Goal: Obtain resource: Download file/media

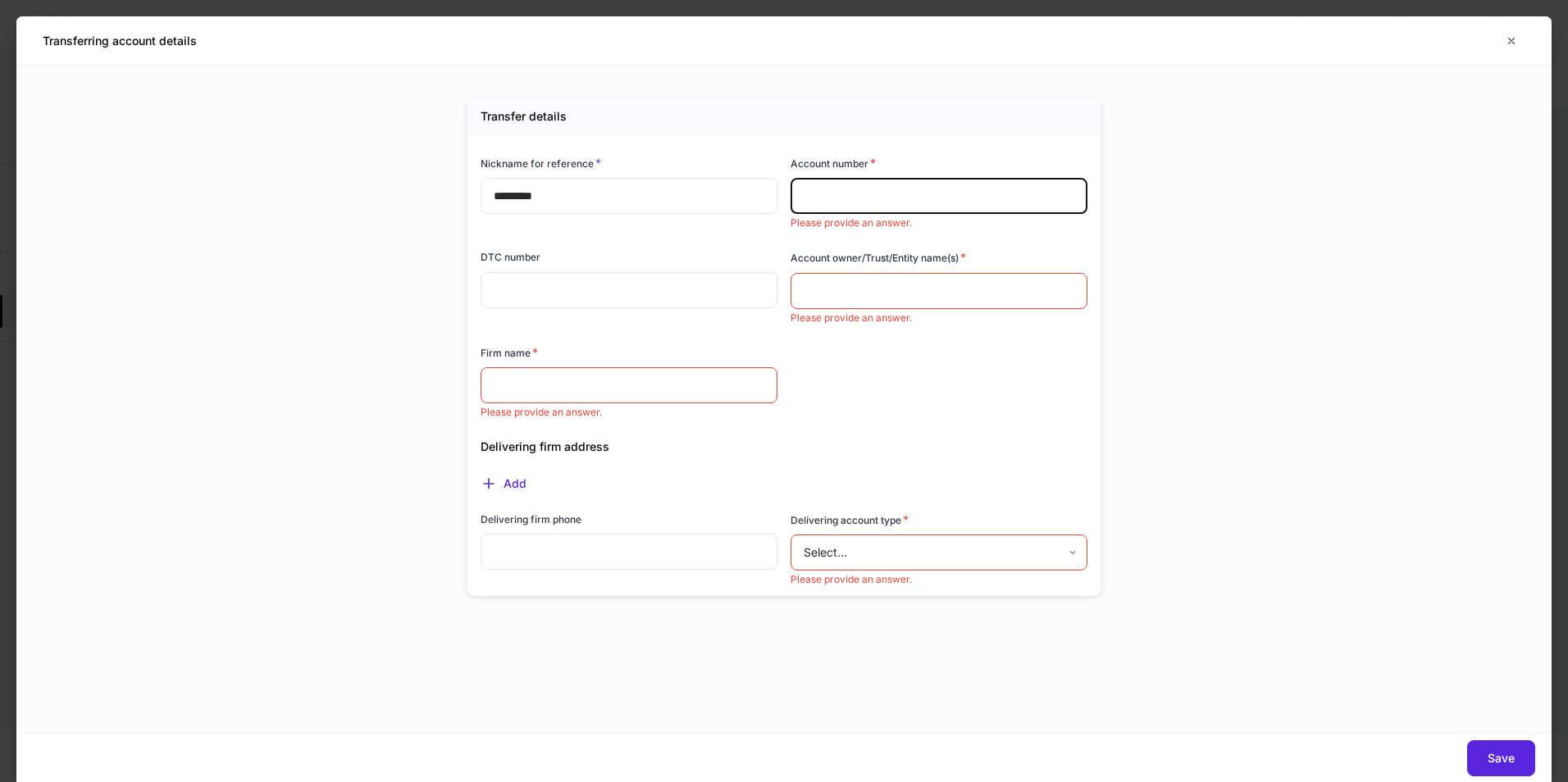
scroll to position [551, 0]
click at [1499, 36] on button "button" at bounding box center [1511, 41] width 28 height 26
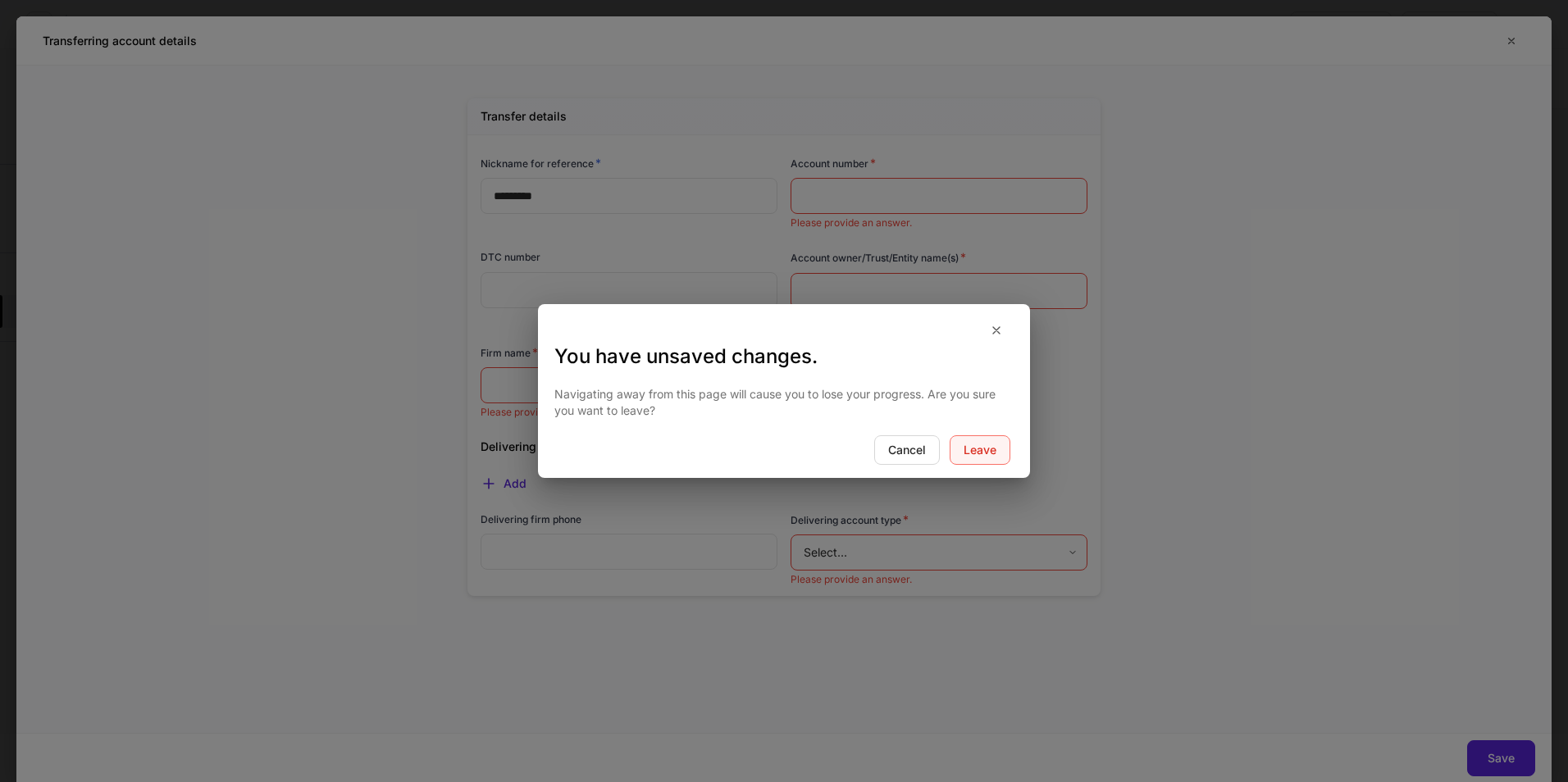
click at [976, 455] on div "Leave" at bounding box center [980, 450] width 33 height 12
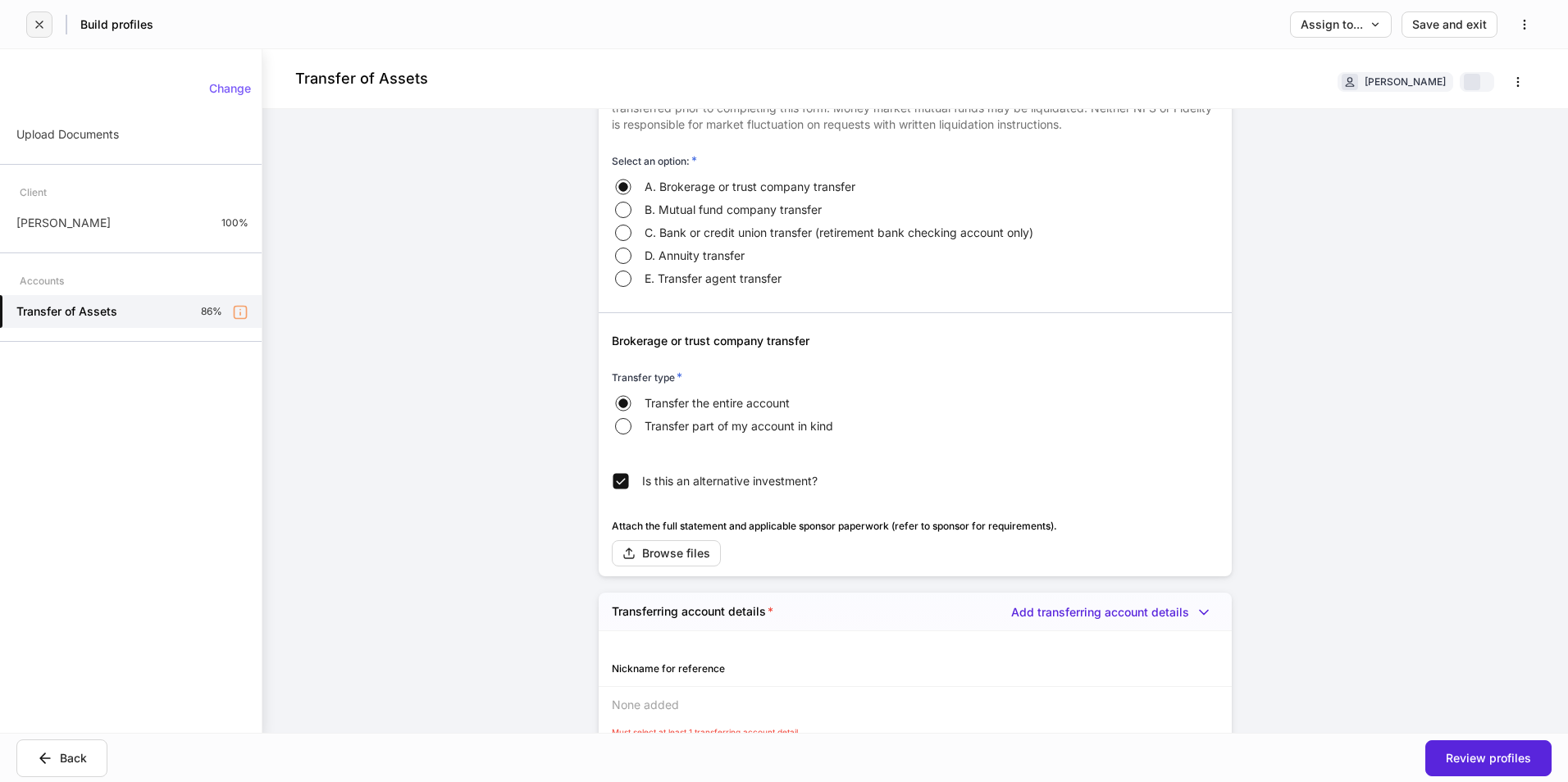
click at [46, 23] on button "button" at bounding box center [40, 25] width 26 height 26
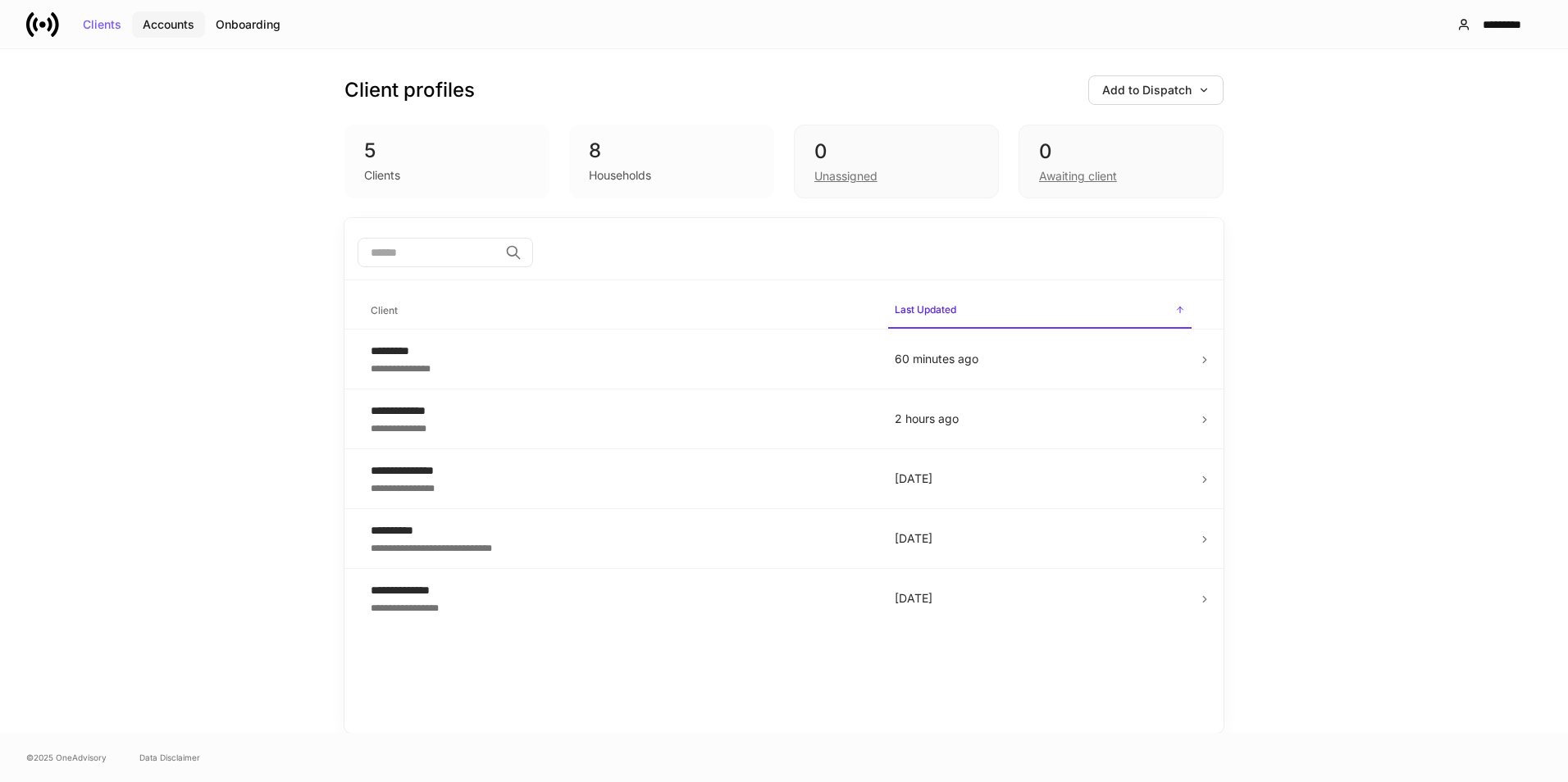
click at [191, 23] on div "Accounts" at bounding box center [168, 25] width 51 height 12
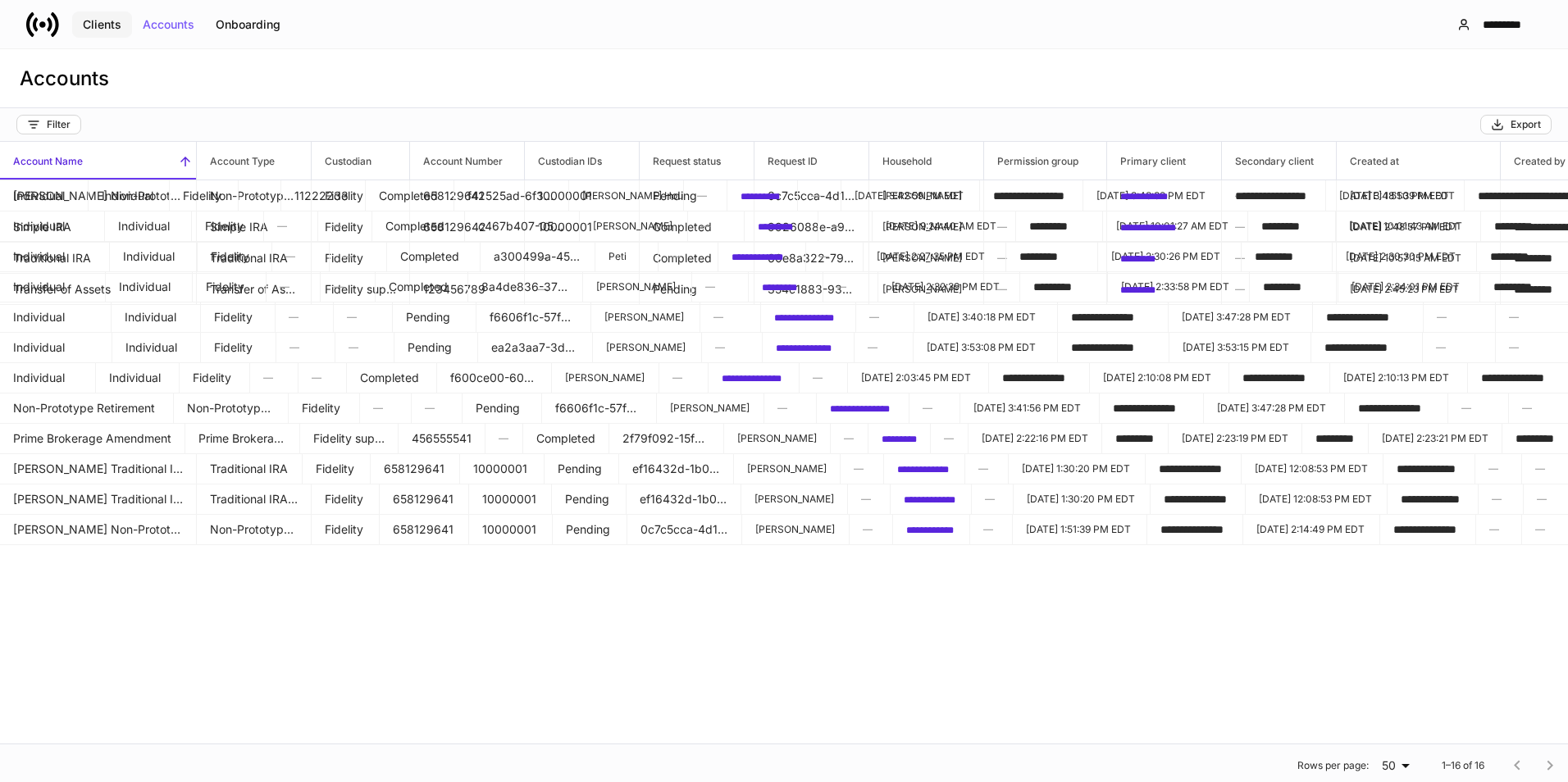
click at [99, 31] on button "Clients" at bounding box center [102, 25] width 60 height 26
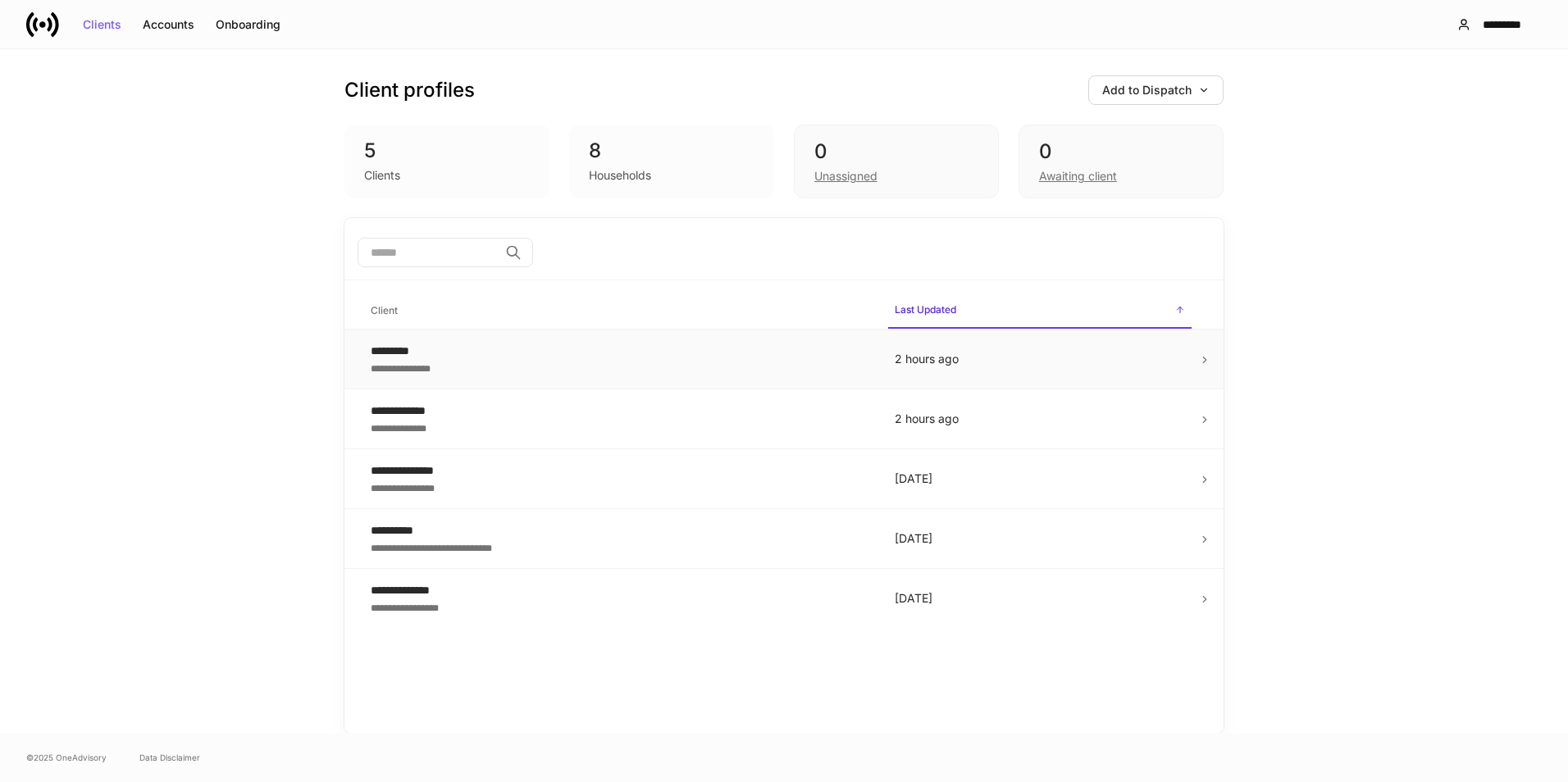
click at [530, 363] on div "**********" at bounding box center [619, 367] width 498 height 17
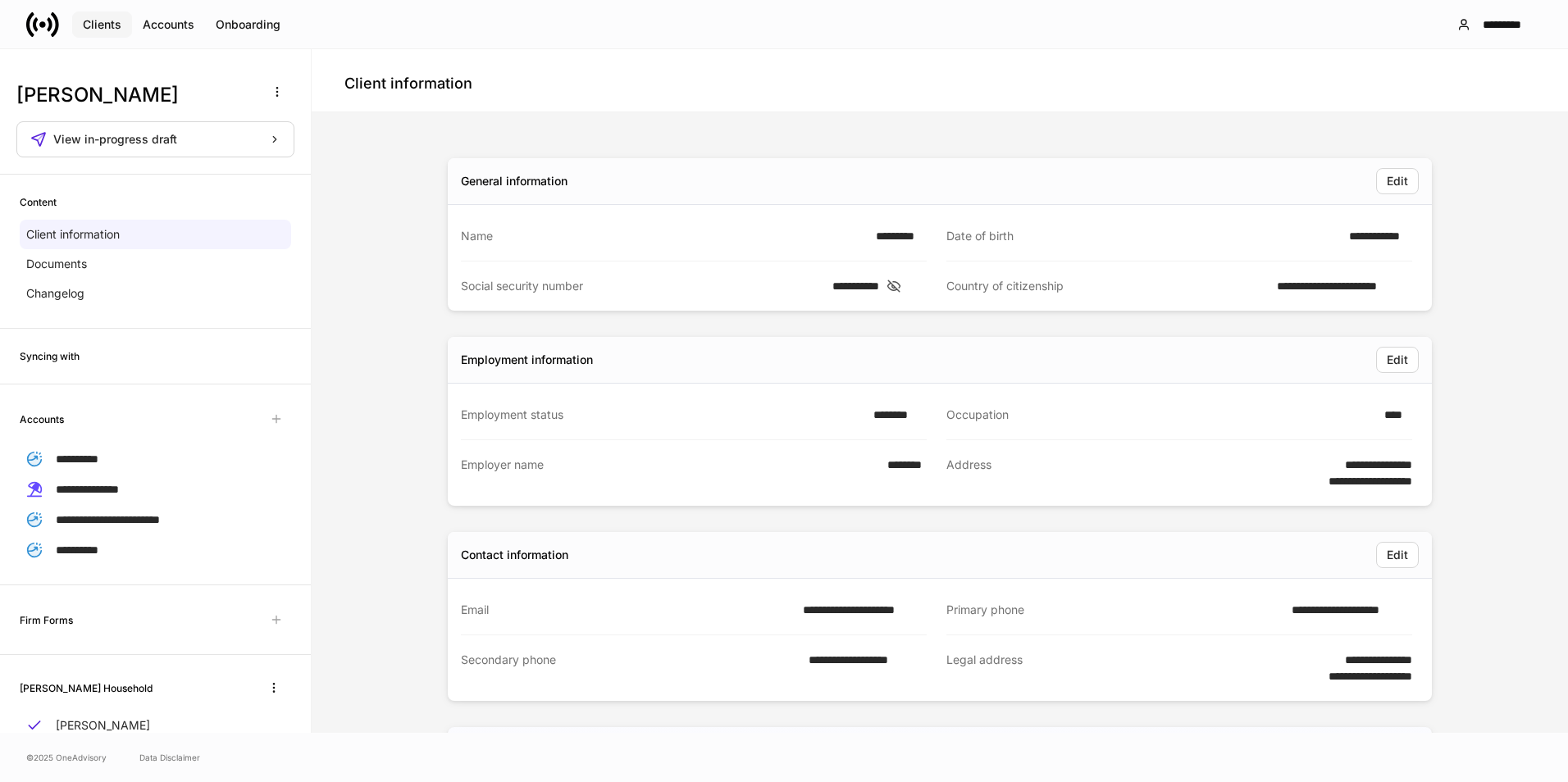
click at [97, 29] on div "Clients" at bounding box center [102, 25] width 39 height 12
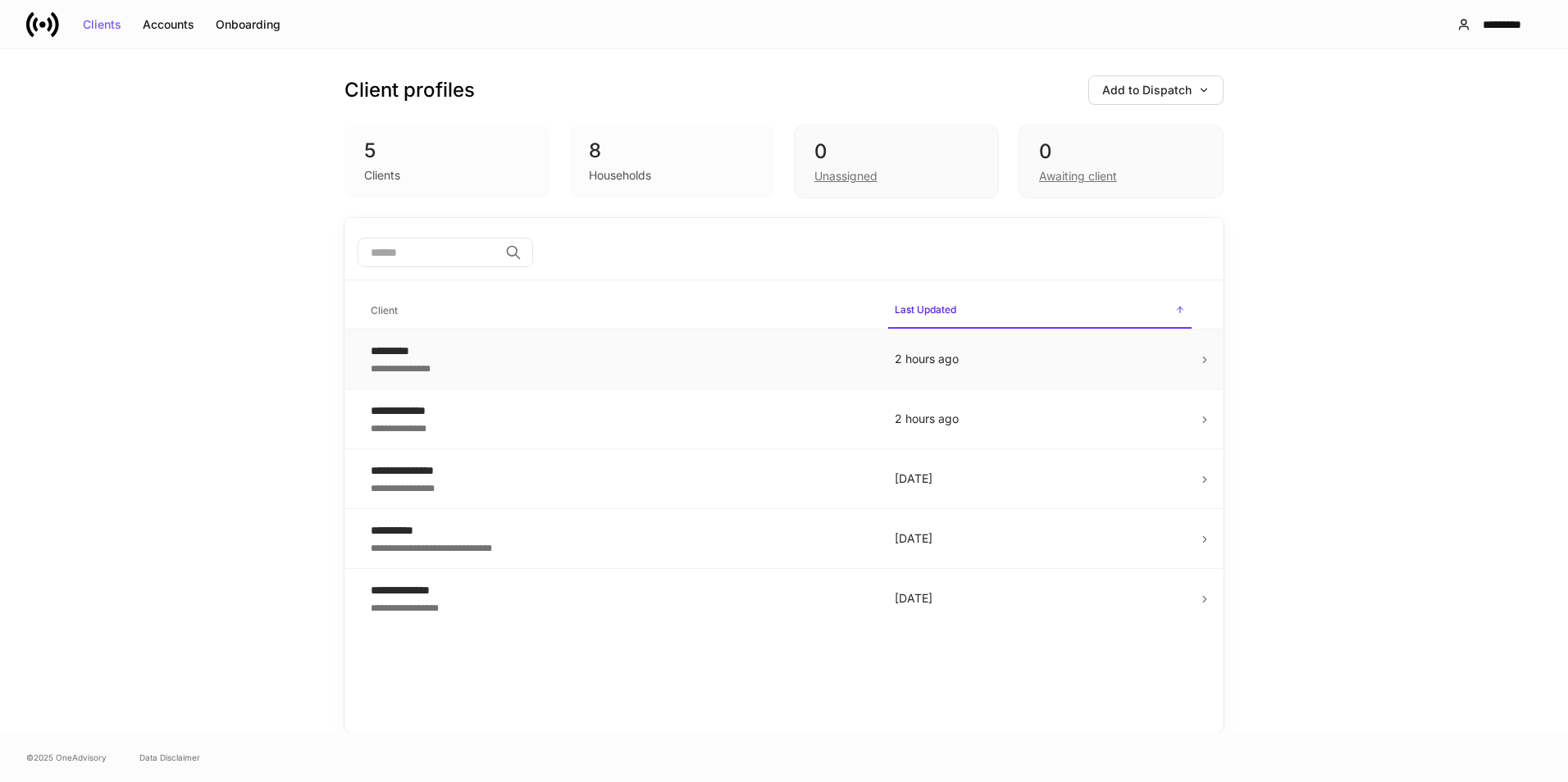
click at [565, 360] on div "**********" at bounding box center [619, 367] width 498 height 17
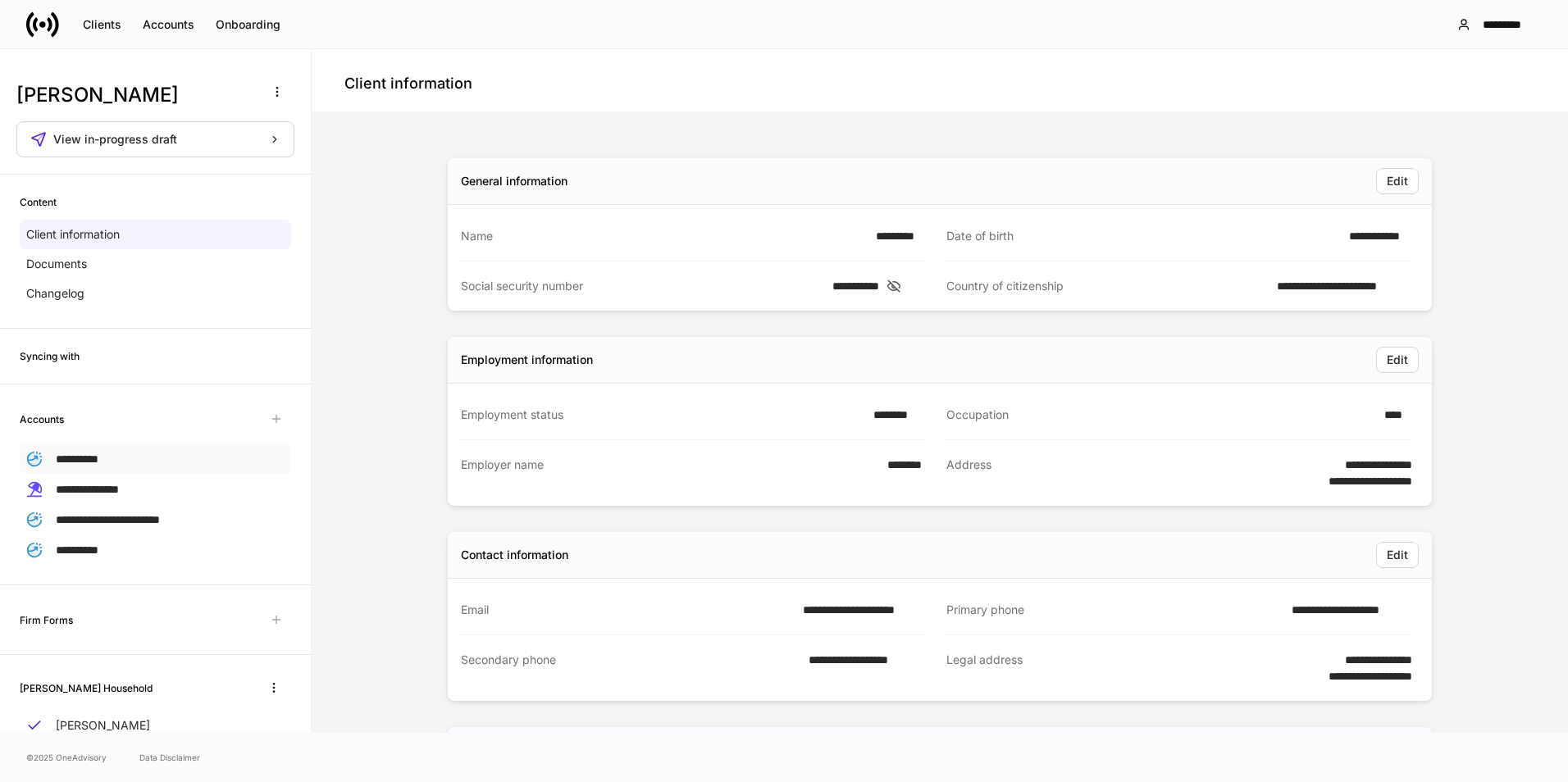
click at [113, 462] on div "**********" at bounding box center [156, 458] width 272 height 31
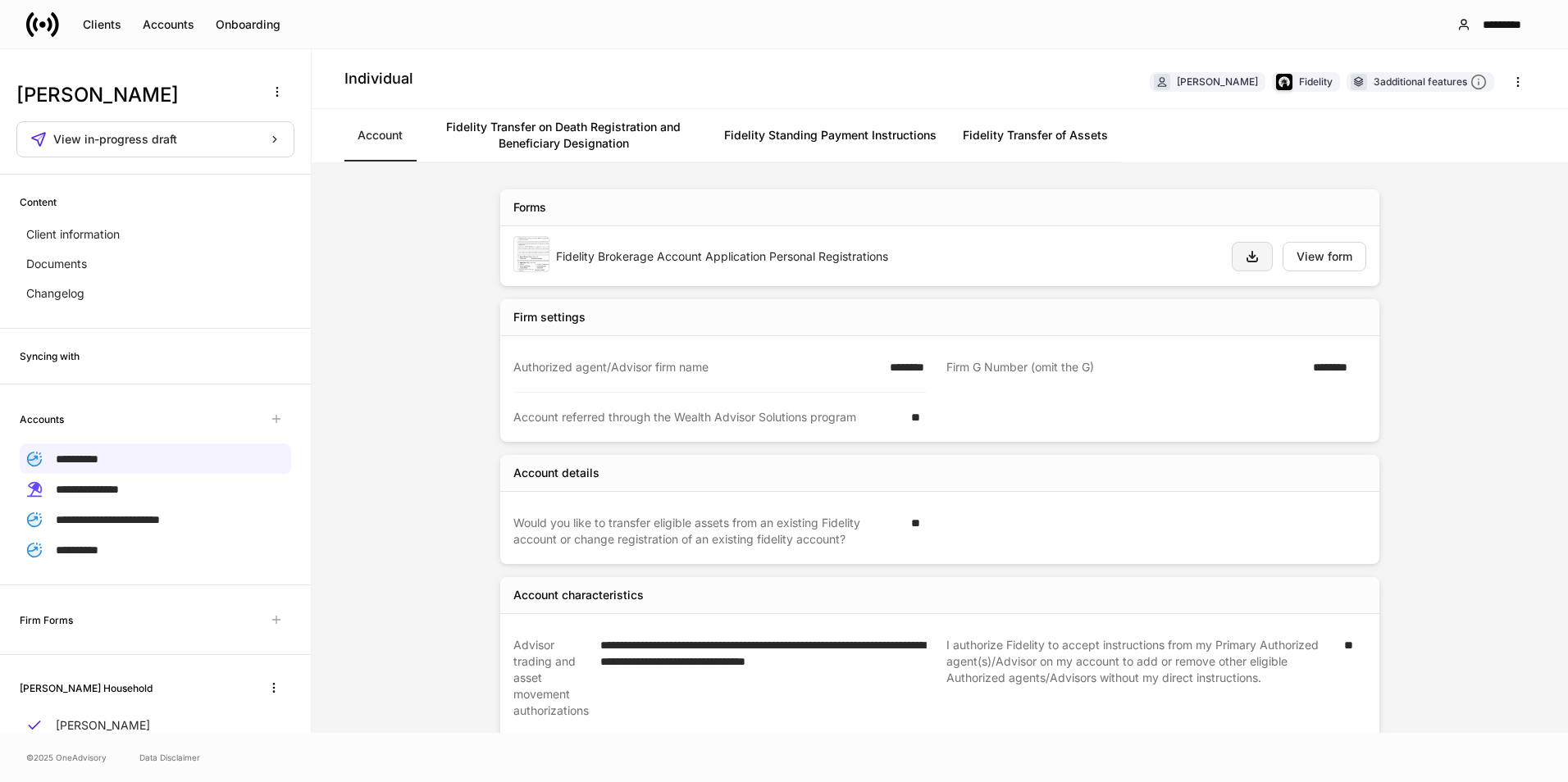
click at [1249, 258] on icon "button" at bounding box center [1252, 257] width 13 height 13
click at [1234, 261] on button "button" at bounding box center [1253, 257] width 41 height 30
click at [688, 217] on div "Forms" at bounding box center [940, 208] width 879 height 37
click at [1294, 264] on button "View form" at bounding box center [1324, 257] width 84 height 30
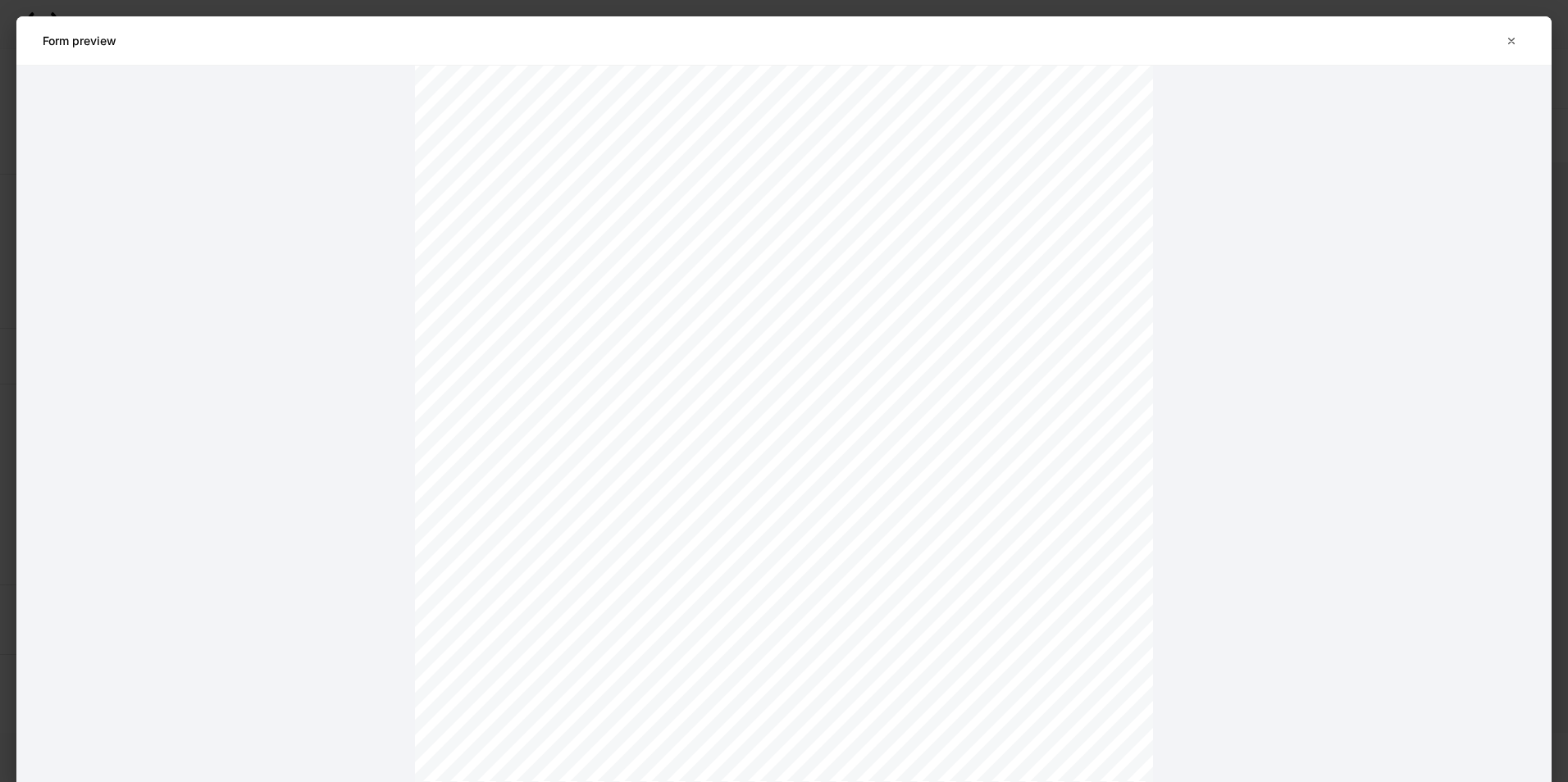
scroll to position [328, 0]
click at [1513, 43] on icon "button" at bounding box center [1511, 41] width 6 height 6
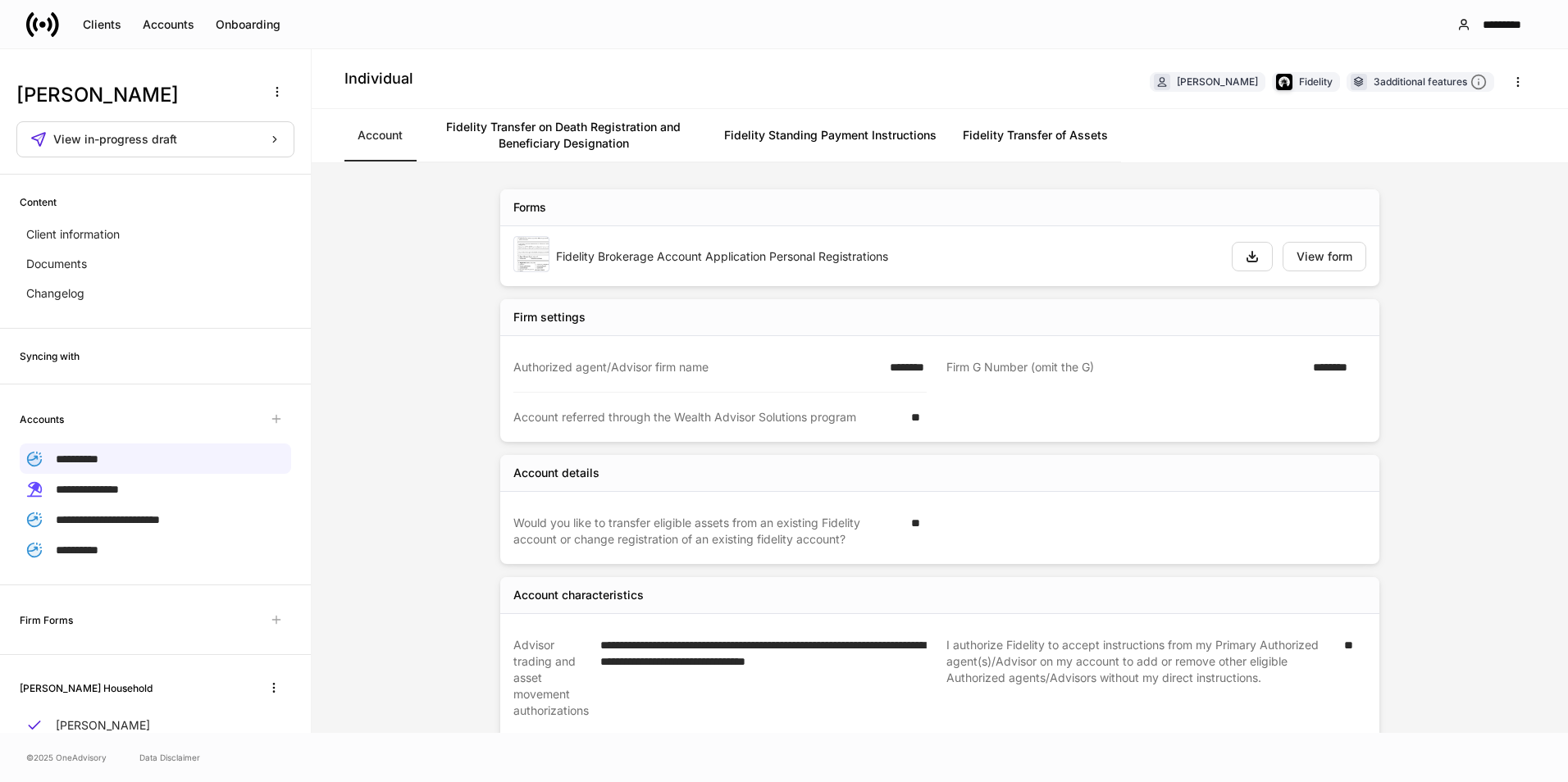
click at [635, 146] on link "Fidelity Transfer on Death Registration and Beneficiary Designation" at bounding box center [563, 135] width 296 height 52
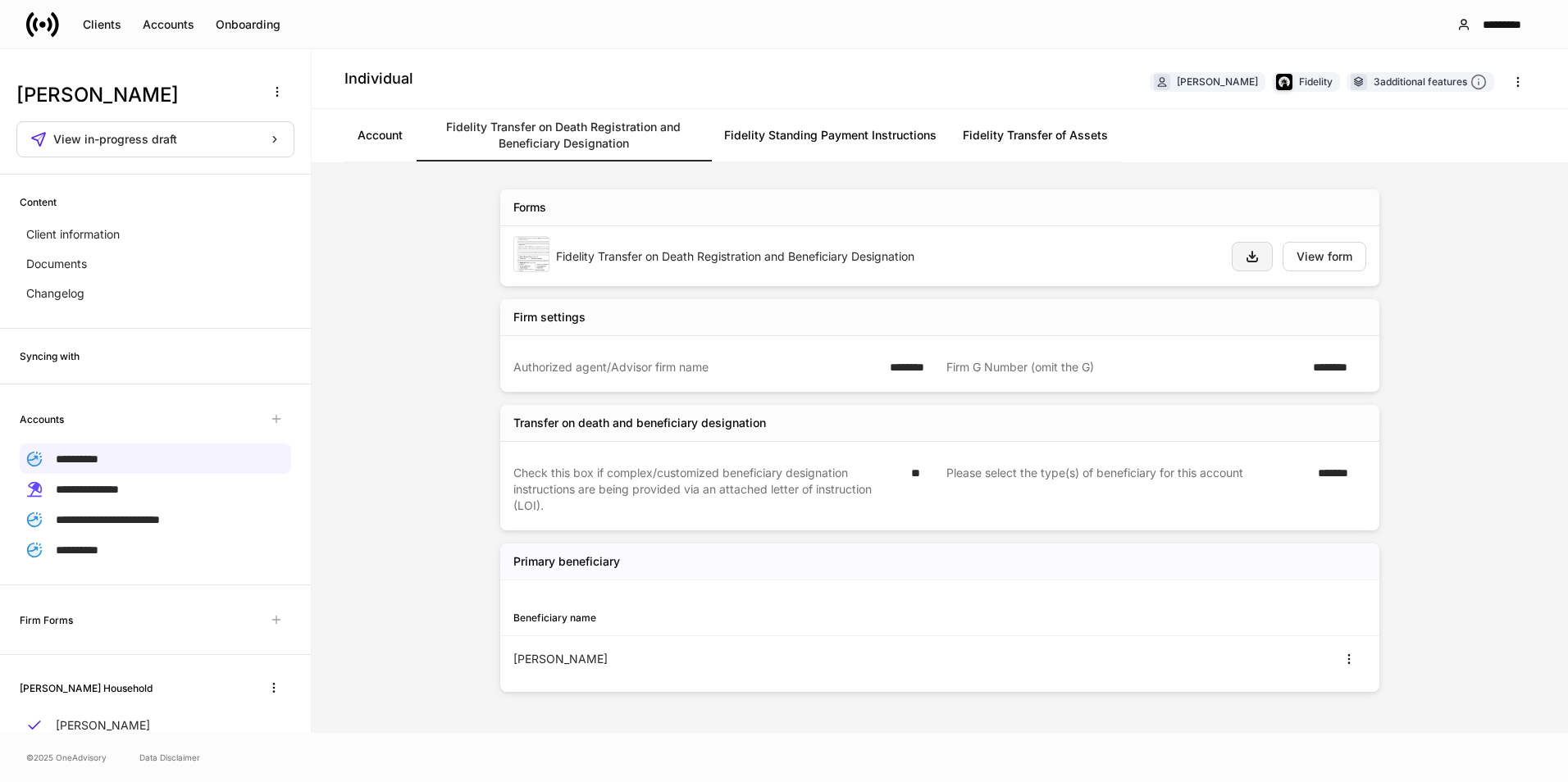
click at [1249, 257] on icon "button" at bounding box center [1252, 257] width 13 height 13
click at [1321, 261] on div "View form" at bounding box center [1324, 257] width 55 height 12
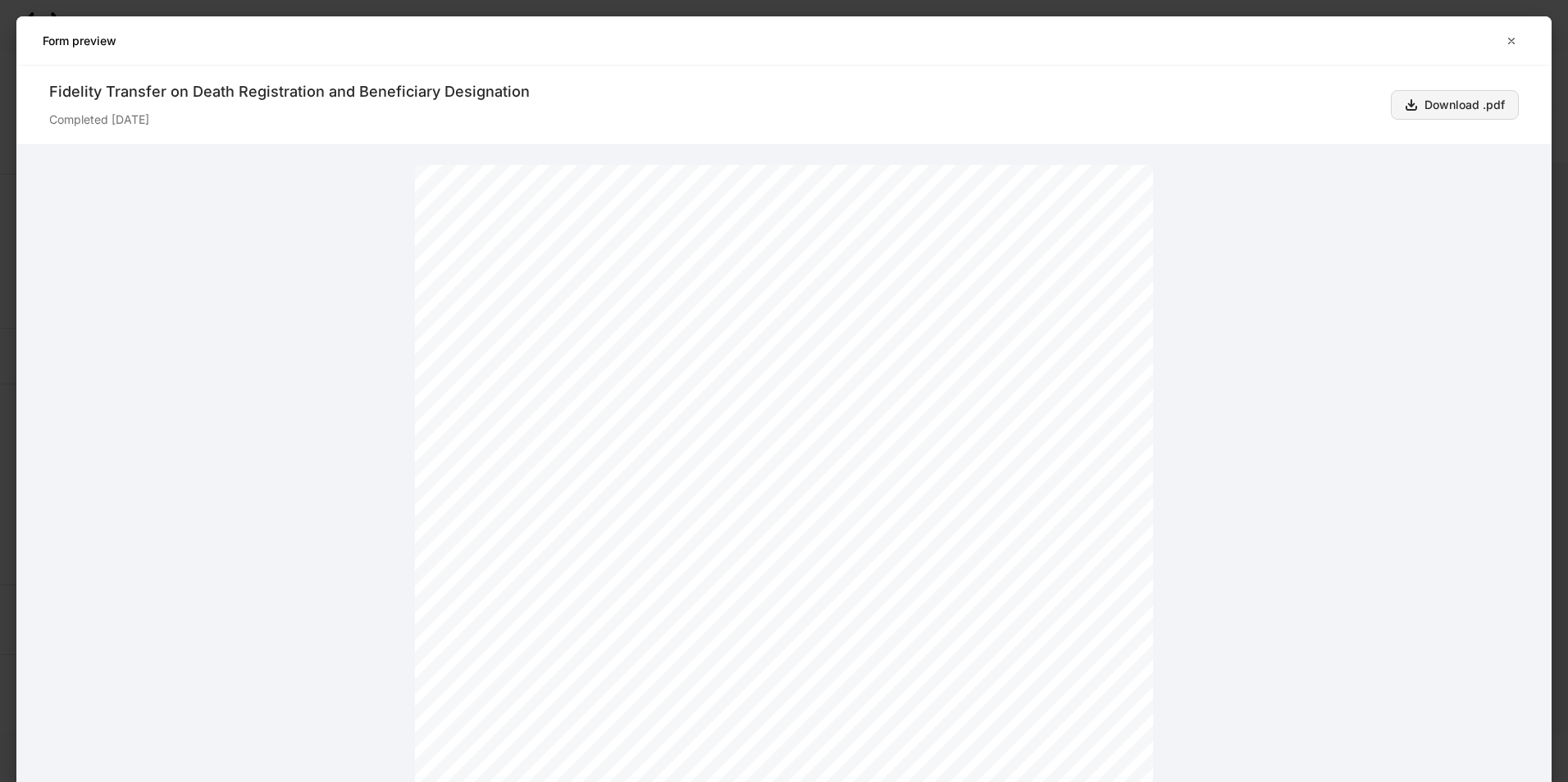
click at [1450, 103] on div "Download .pdf" at bounding box center [1455, 105] width 100 height 13
click at [1508, 38] on icon "button" at bounding box center [1511, 41] width 13 height 13
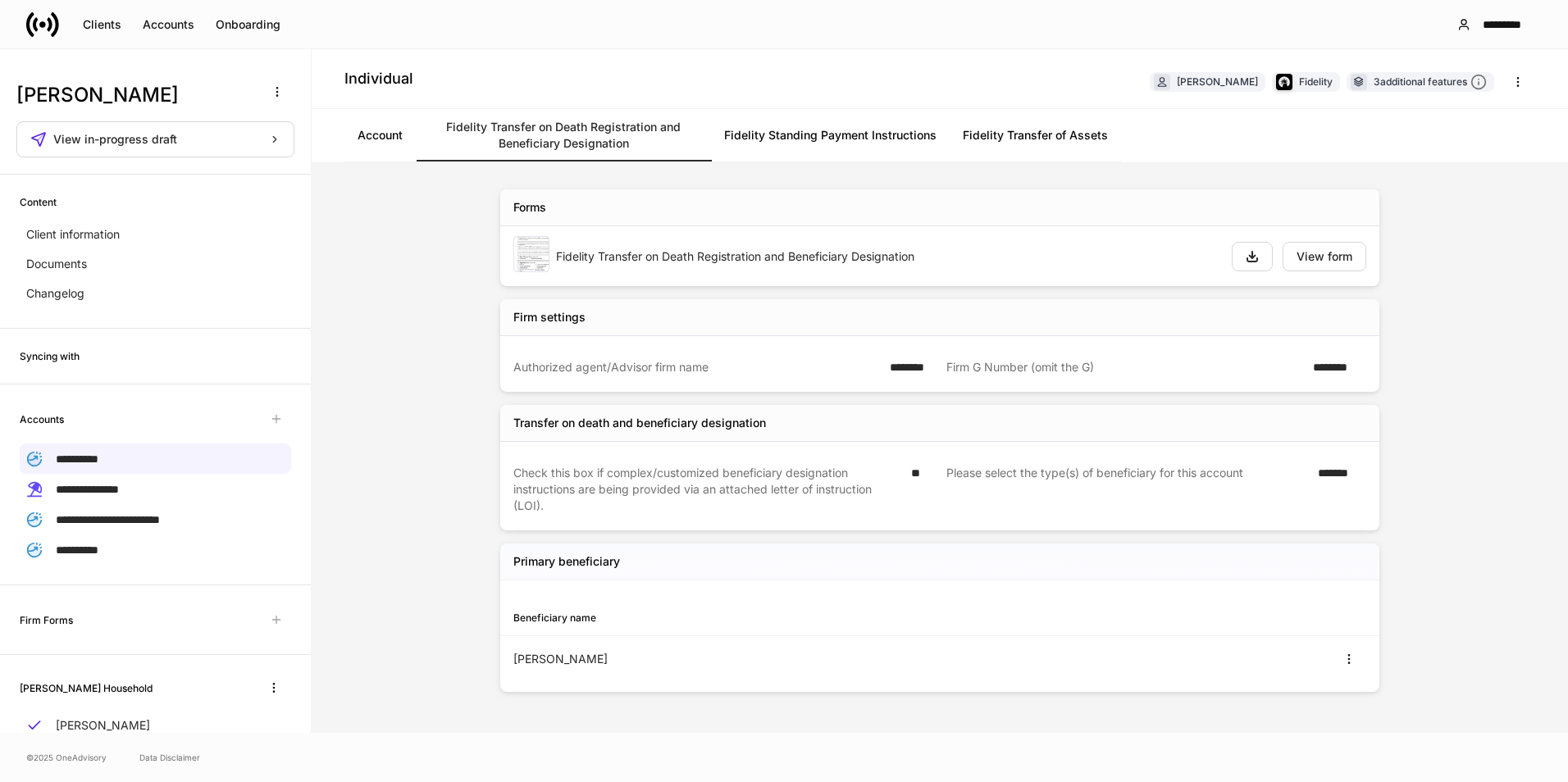
click at [382, 129] on link "Account" at bounding box center [380, 135] width 71 height 52
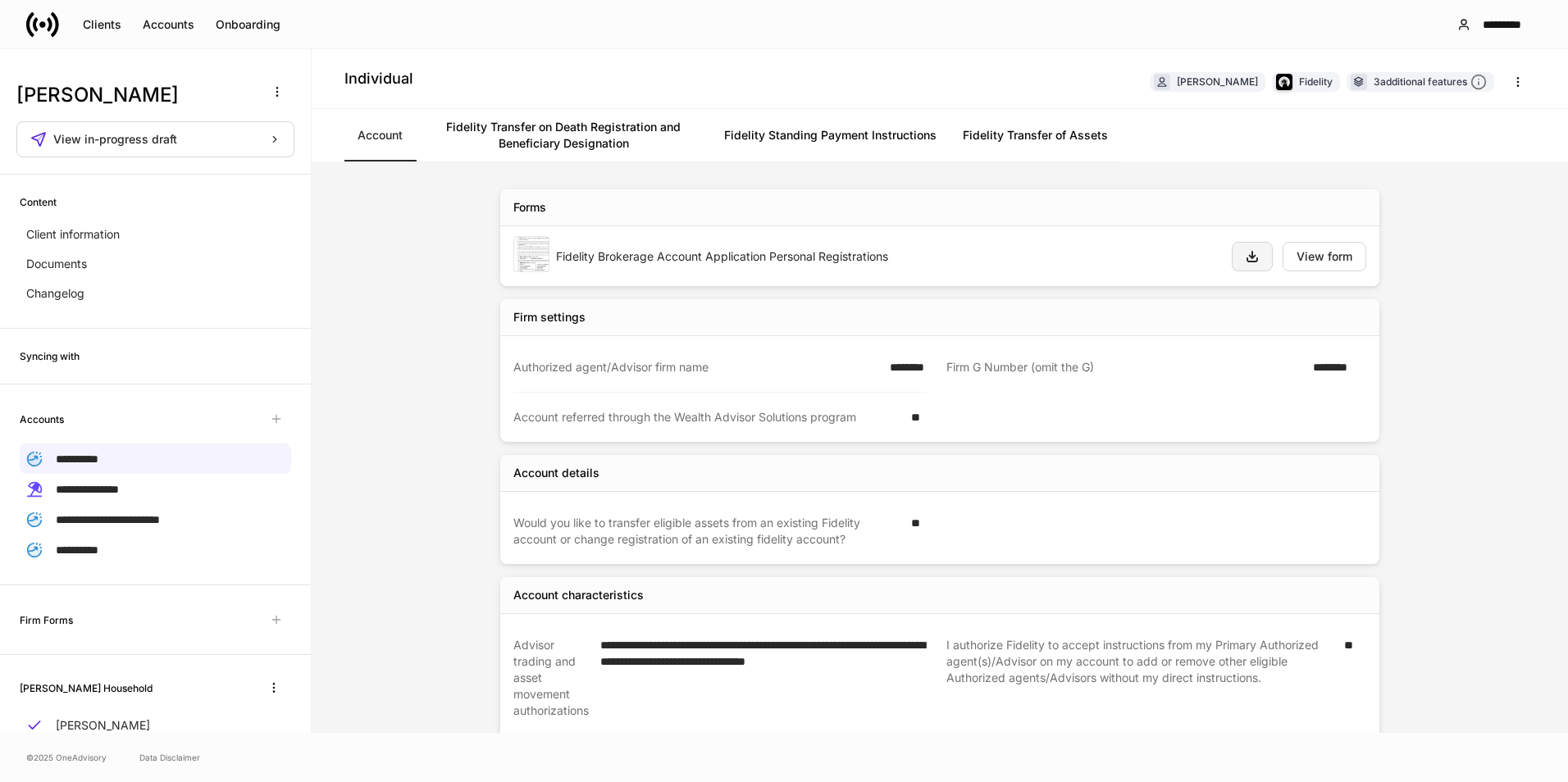
click at [1248, 261] on icon "button" at bounding box center [1252, 257] width 10 height 10
click at [1337, 258] on div "View form" at bounding box center [1324, 257] width 55 height 12
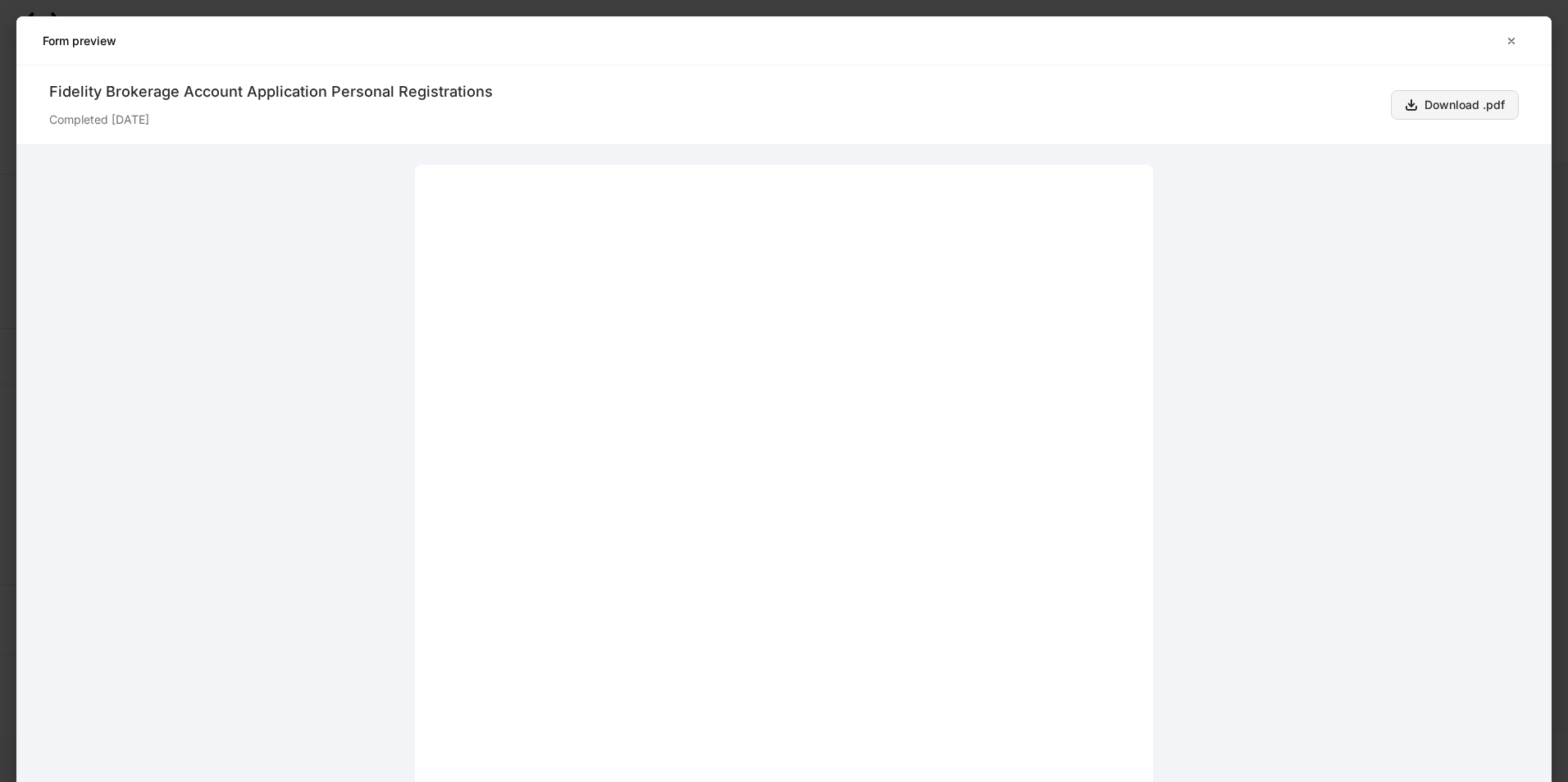
click at [1437, 111] on div "Download .pdf" at bounding box center [1455, 105] width 100 height 13
click at [1509, 39] on icon "button" at bounding box center [1511, 41] width 6 height 6
